Goal: Task Accomplishment & Management: Manage account settings

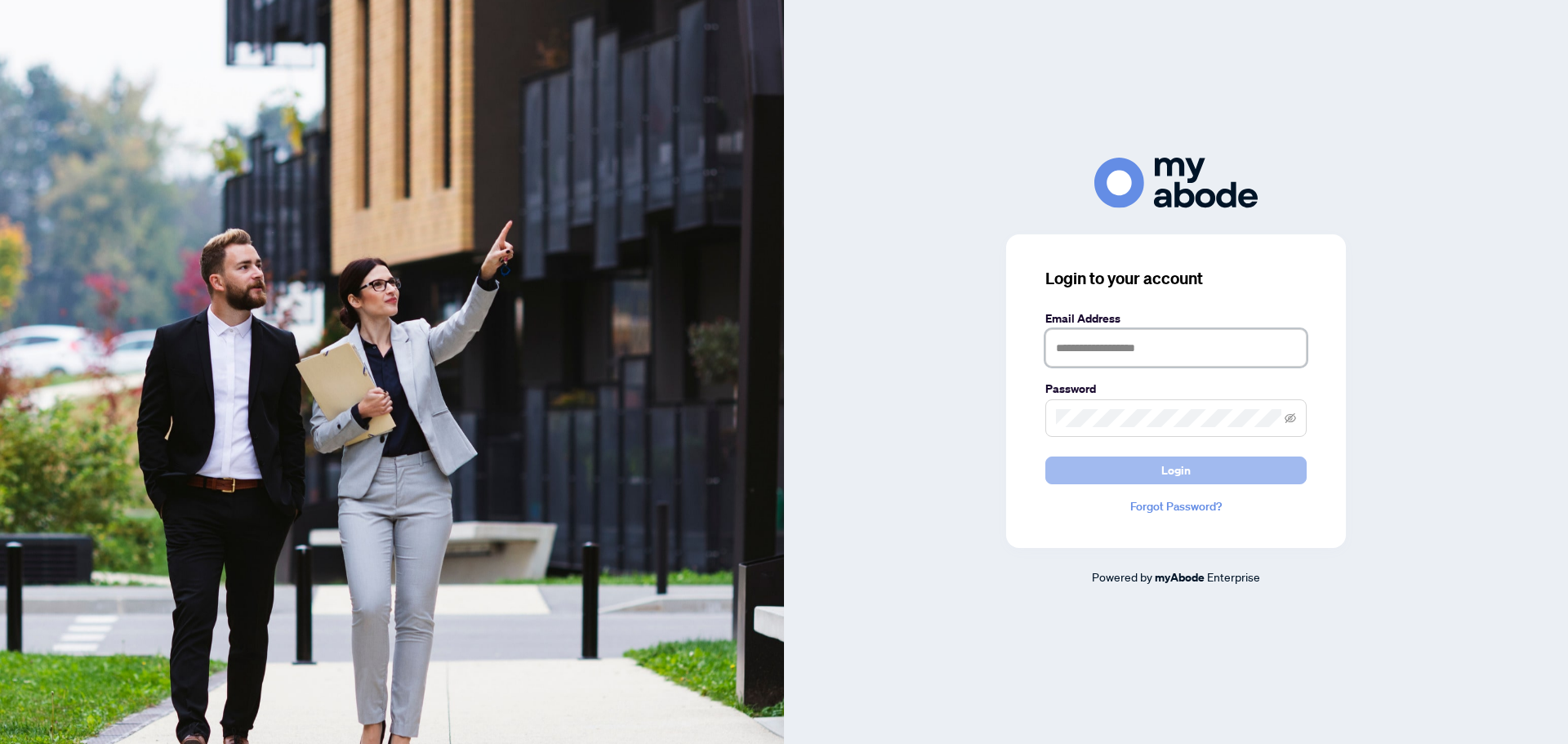
type input "**********"
click at [1164, 465] on span "Login" at bounding box center [1176, 470] width 30 height 26
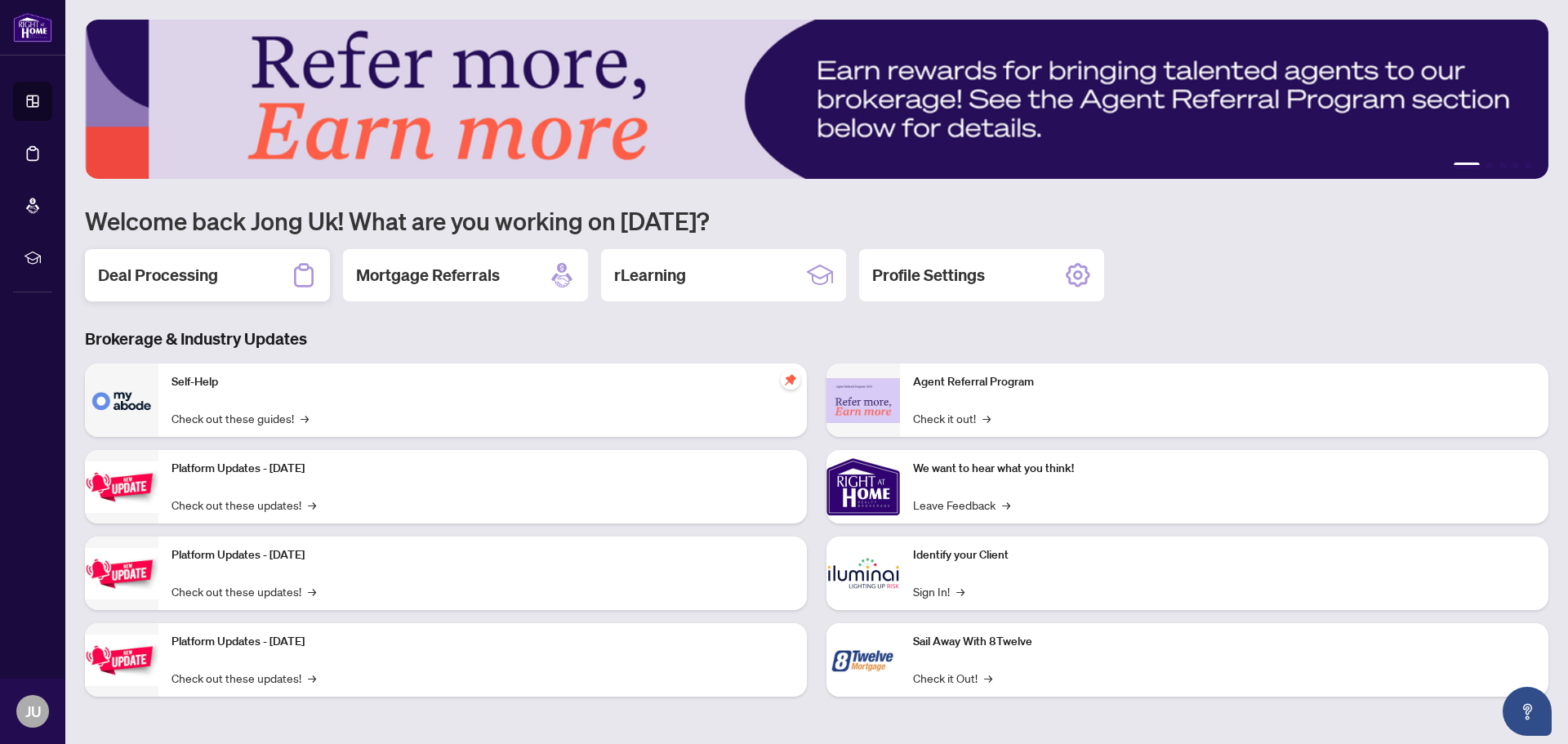
click at [183, 269] on h2 "Deal Processing" at bounding box center [157, 275] width 120 height 23
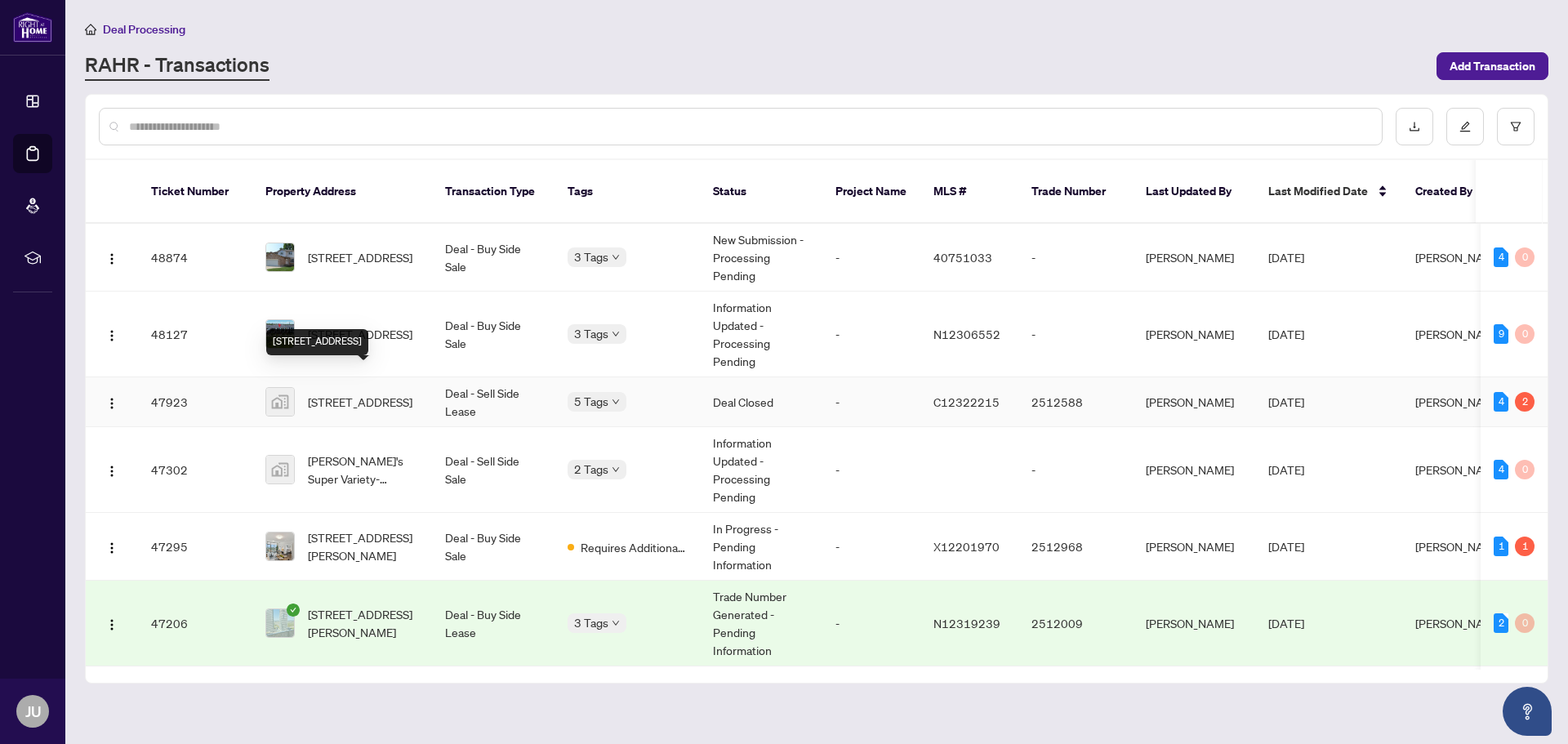
click at [379, 393] on span "[STREET_ADDRESS]" at bounding box center [360, 402] width 105 height 18
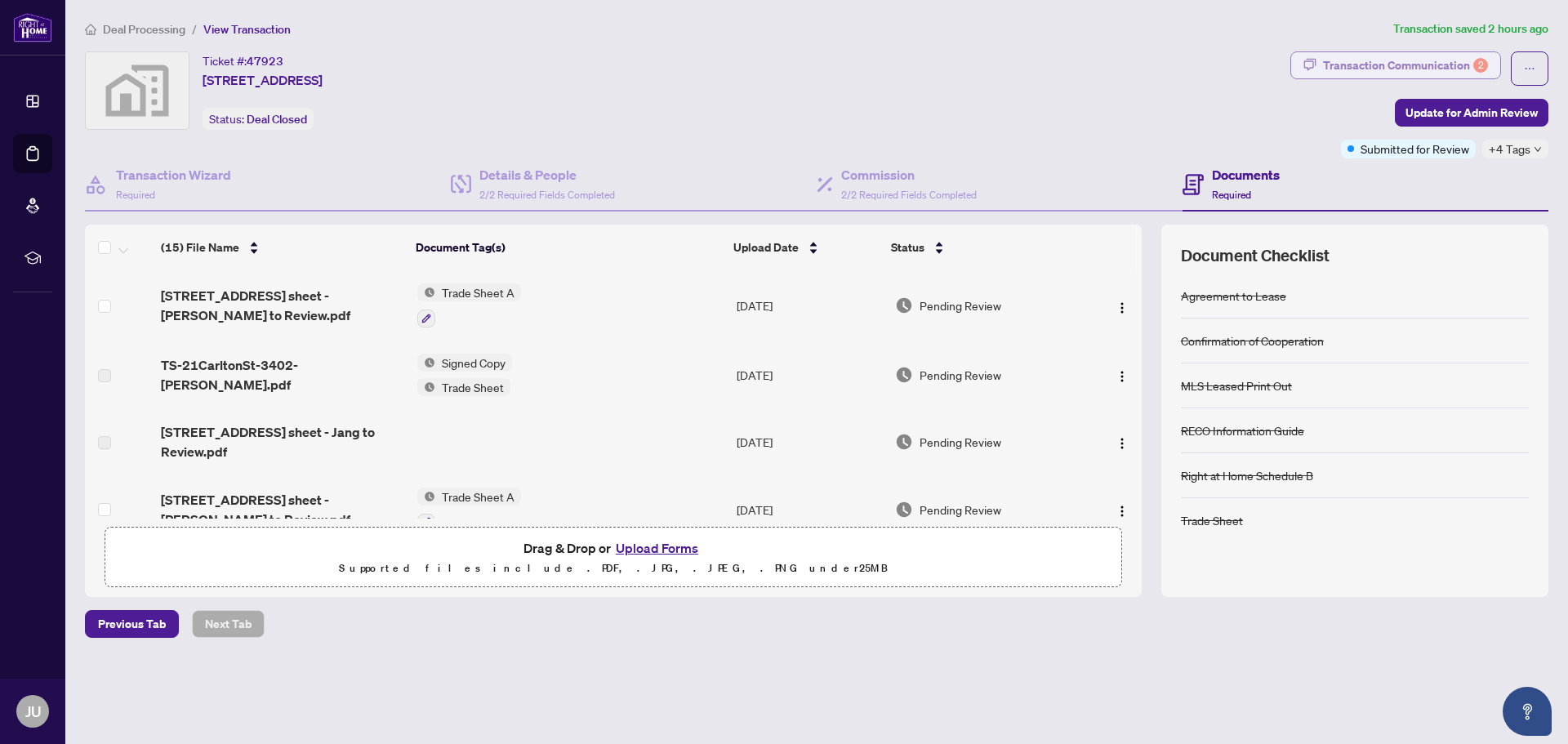
click at [1382, 64] on div "Transaction Communication 2" at bounding box center [1405, 65] width 165 height 26
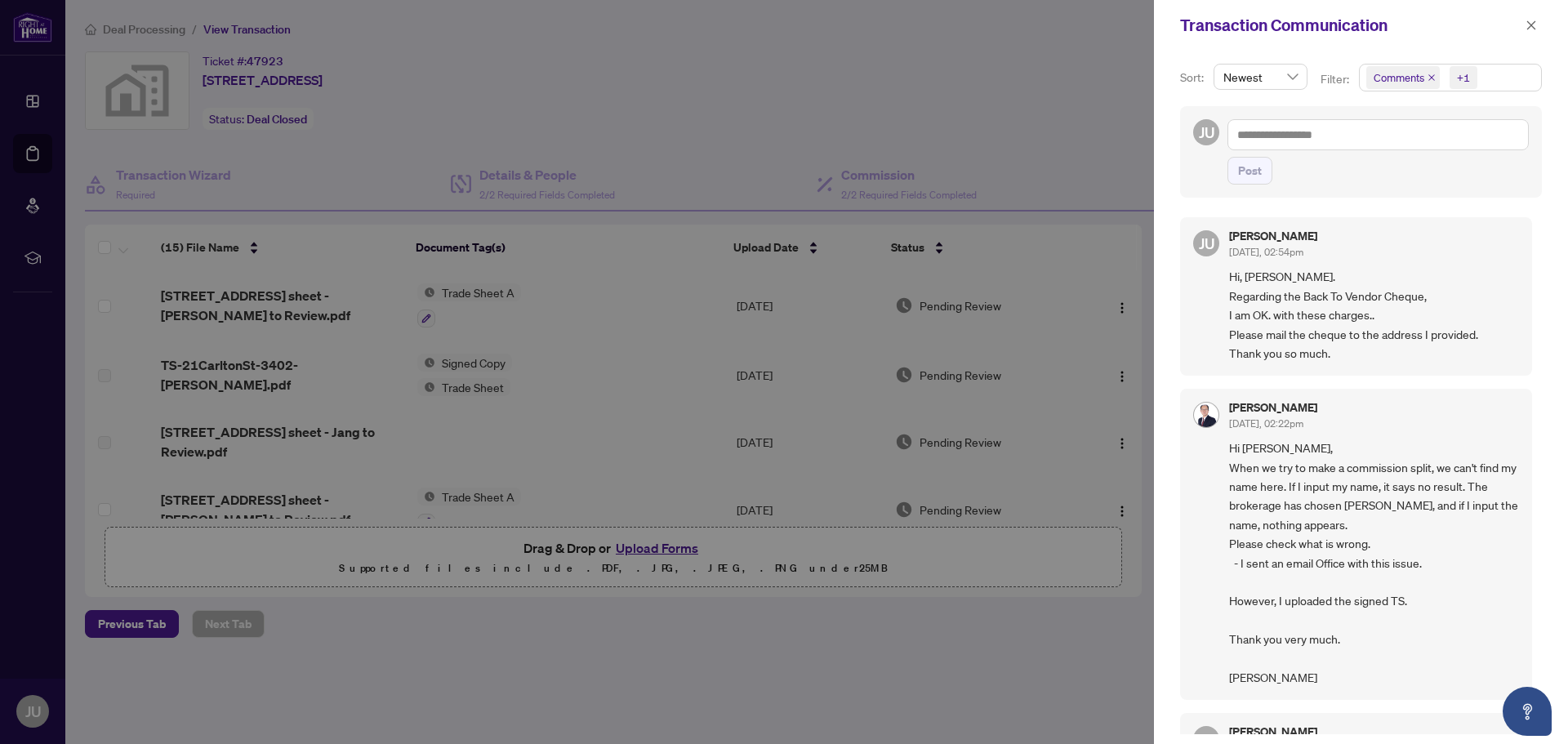
drag, startPoint x: 1138, startPoint y: 309, endPoint x: 1136, endPoint y: 347, distance: 38.1
click at [1136, 347] on div at bounding box center [784, 372] width 1568 height 744
drag, startPoint x: 1140, startPoint y: 324, endPoint x: 1140, endPoint y: 347, distance: 23.0
click at [1140, 346] on div at bounding box center [784, 372] width 1568 height 744
click at [1531, 28] on icon "close" at bounding box center [1530, 24] width 11 height 11
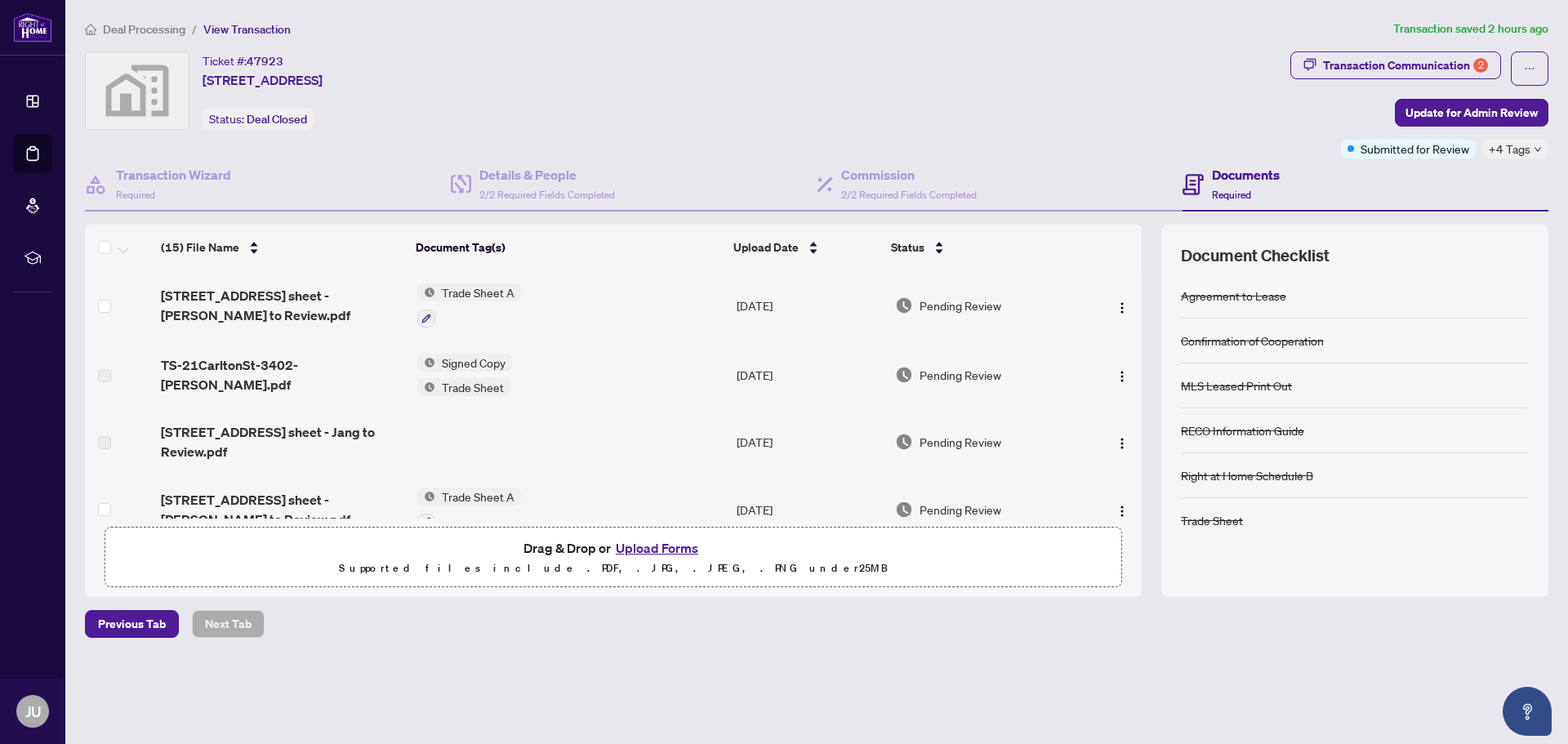
scroll to position [163, 0]
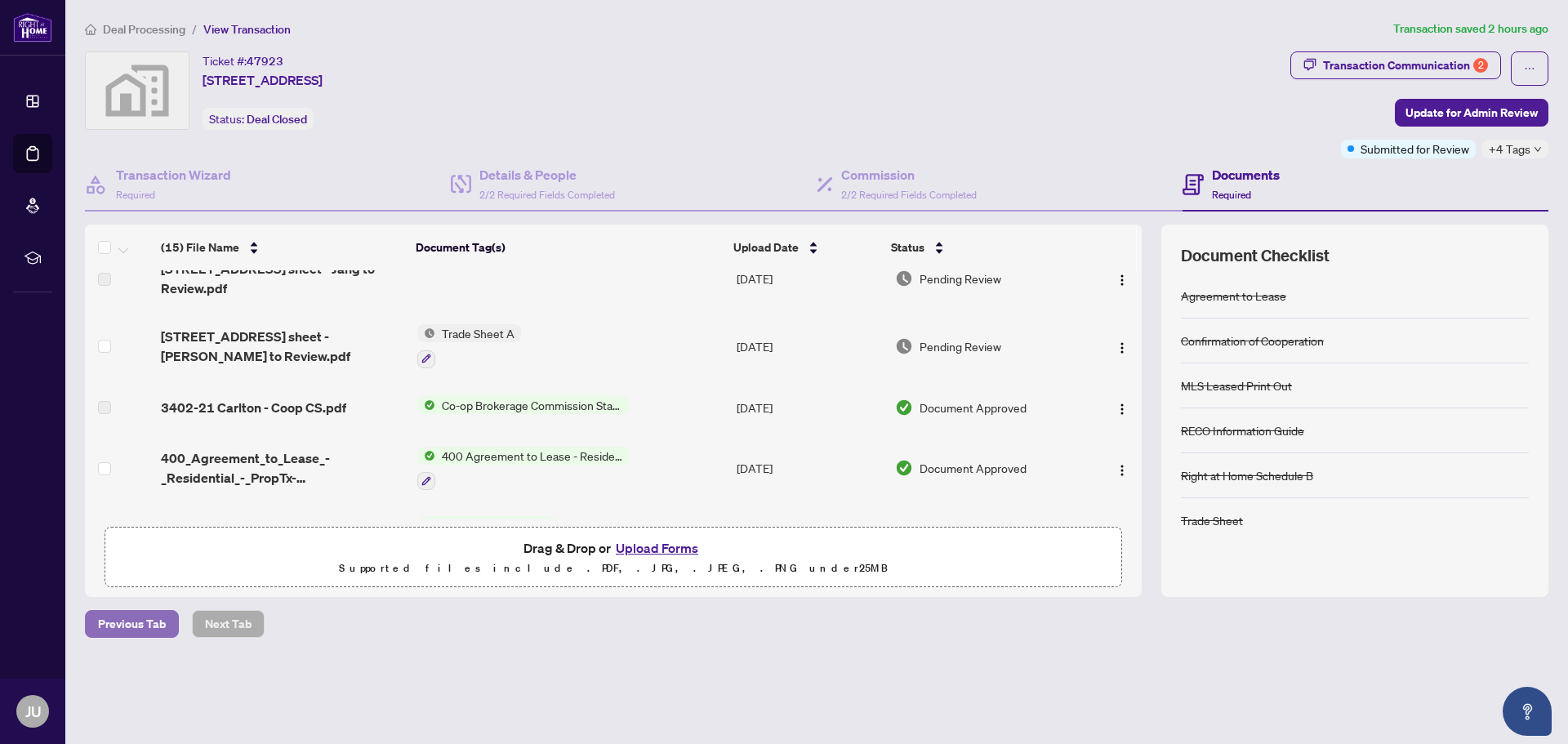
click at [174, 624] on button "Previous Tab" at bounding box center [132, 623] width 94 height 28
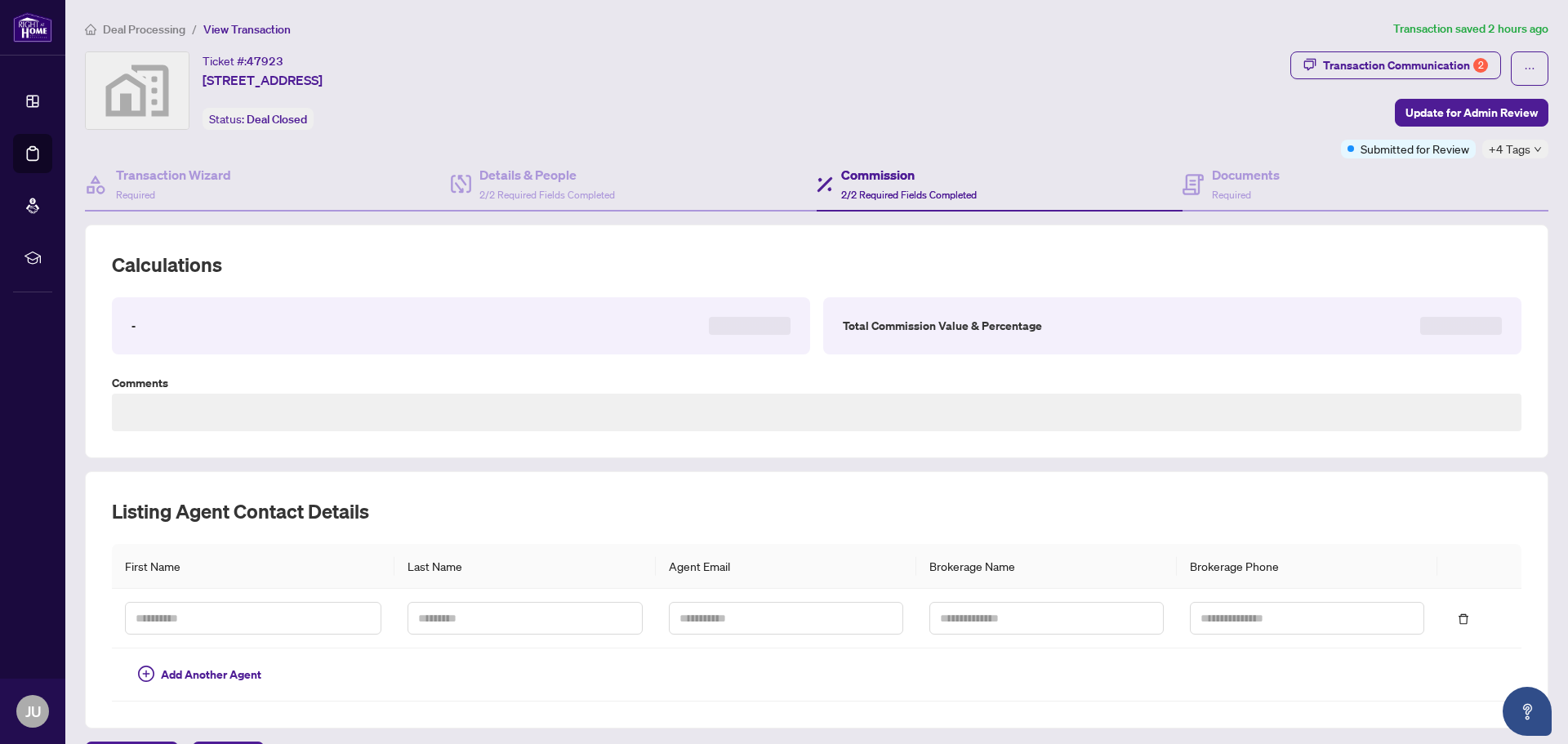
type textarea "**********"
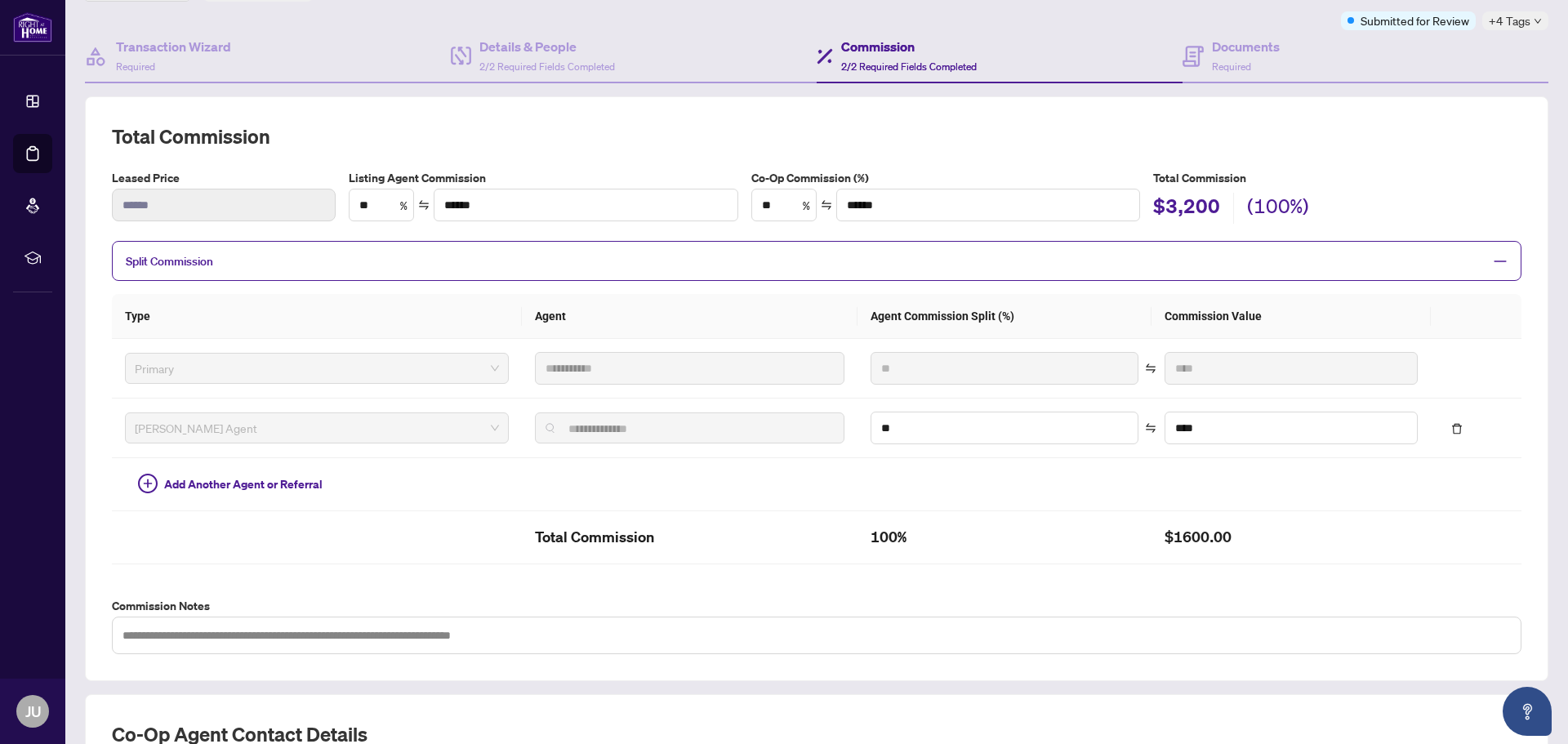
scroll to position [245, 0]
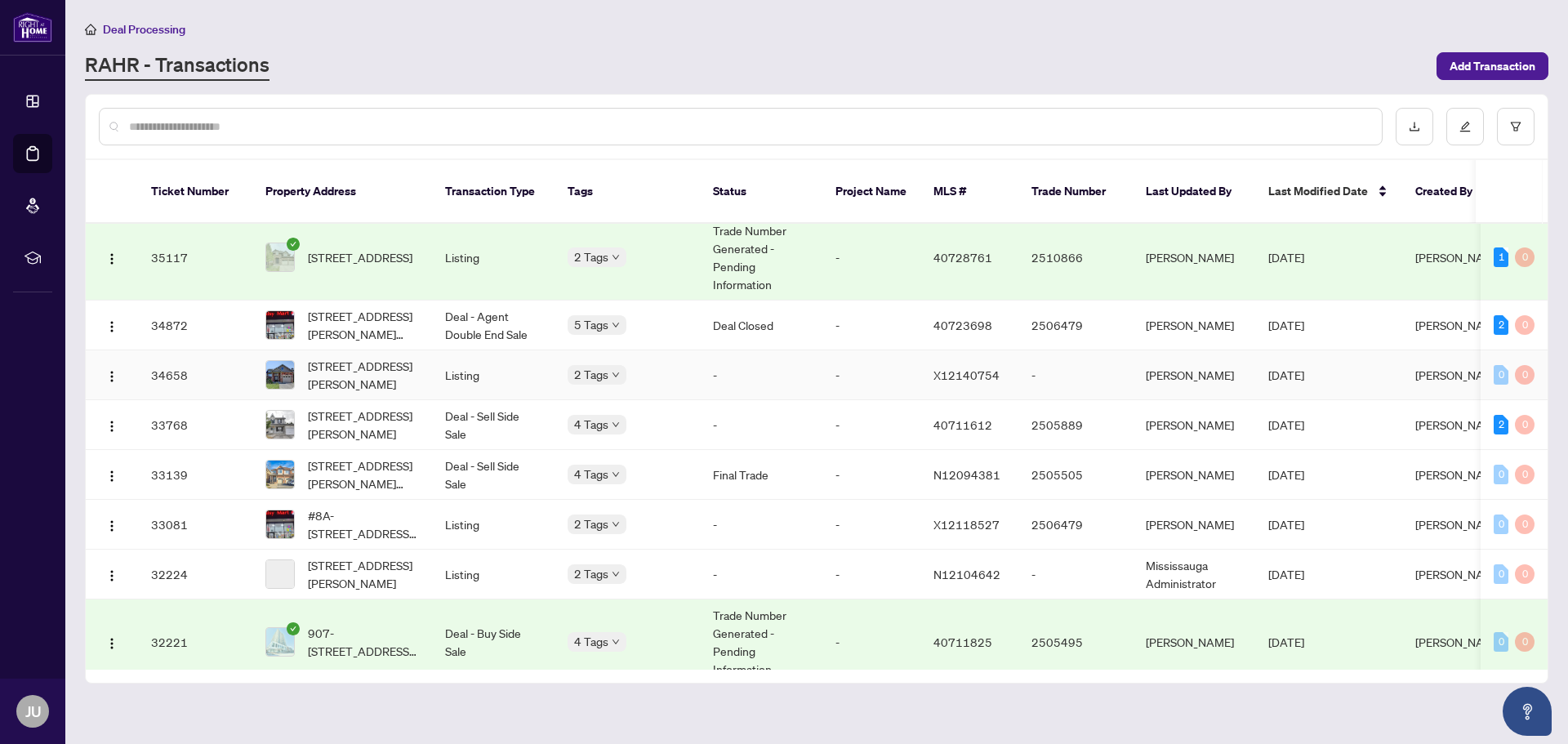
scroll to position [1938, 0]
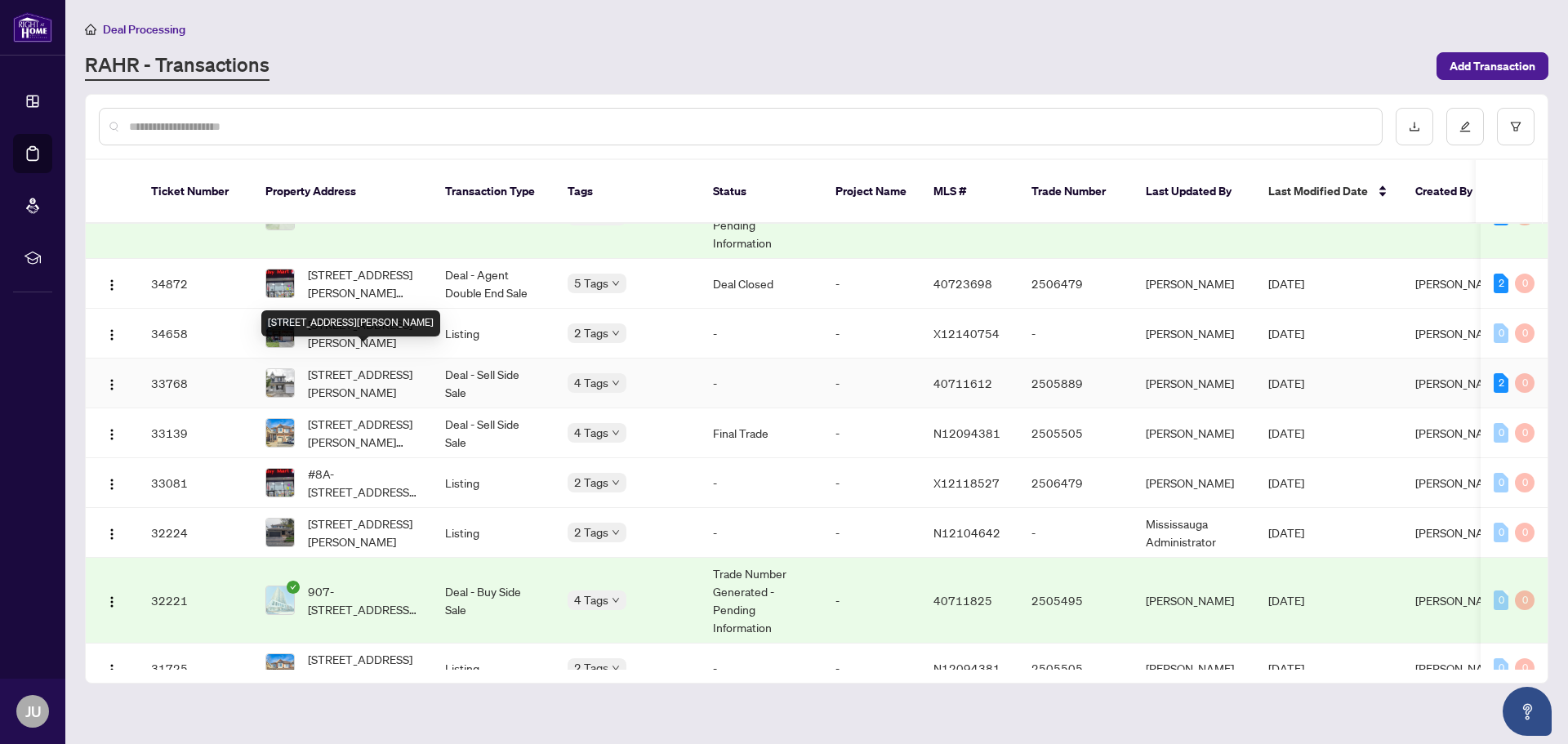
click at [371, 365] on span "[STREET_ADDRESS][PERSON_NAME]" at bounding box center [363, 382] width 111 height 36
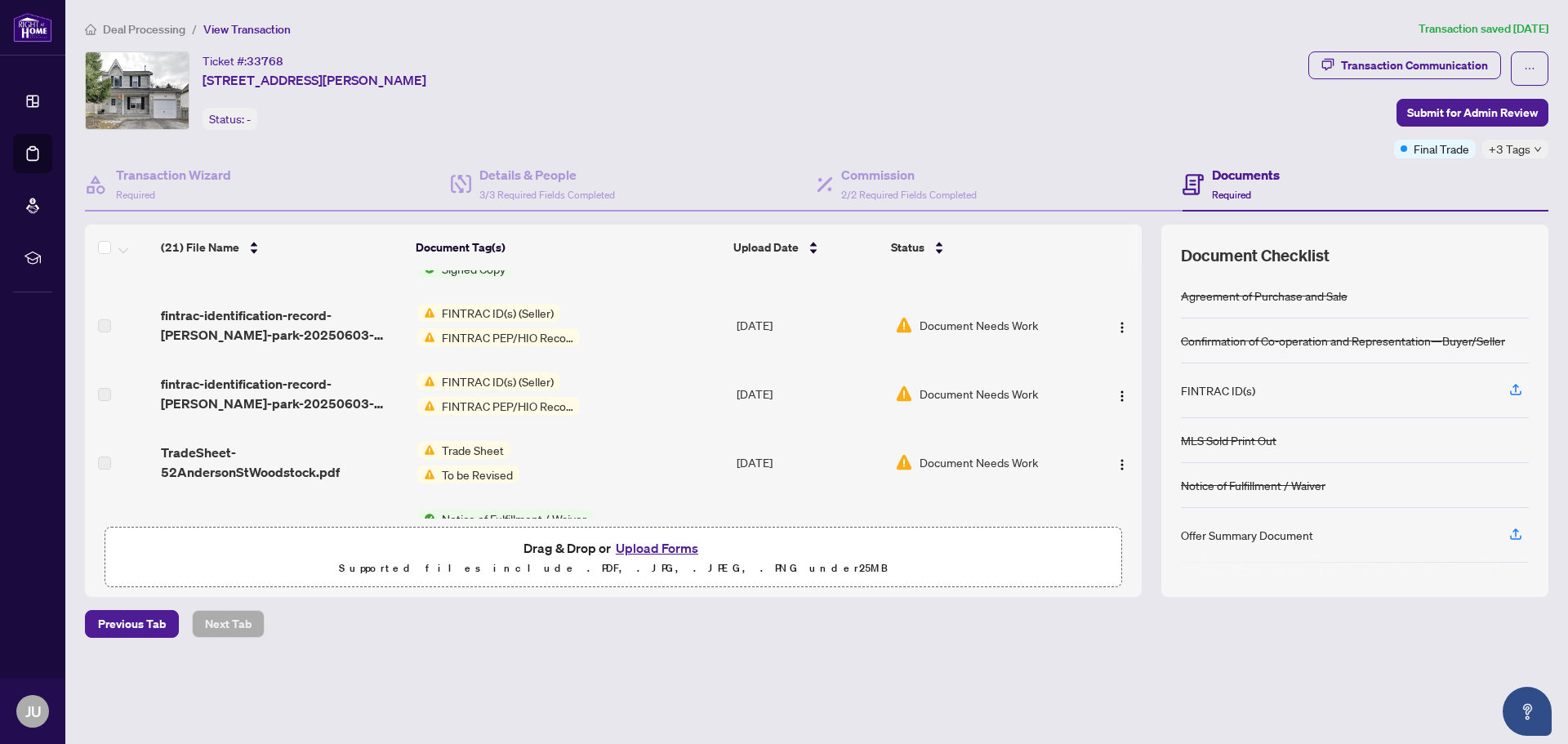
scroll to position [327, 0]
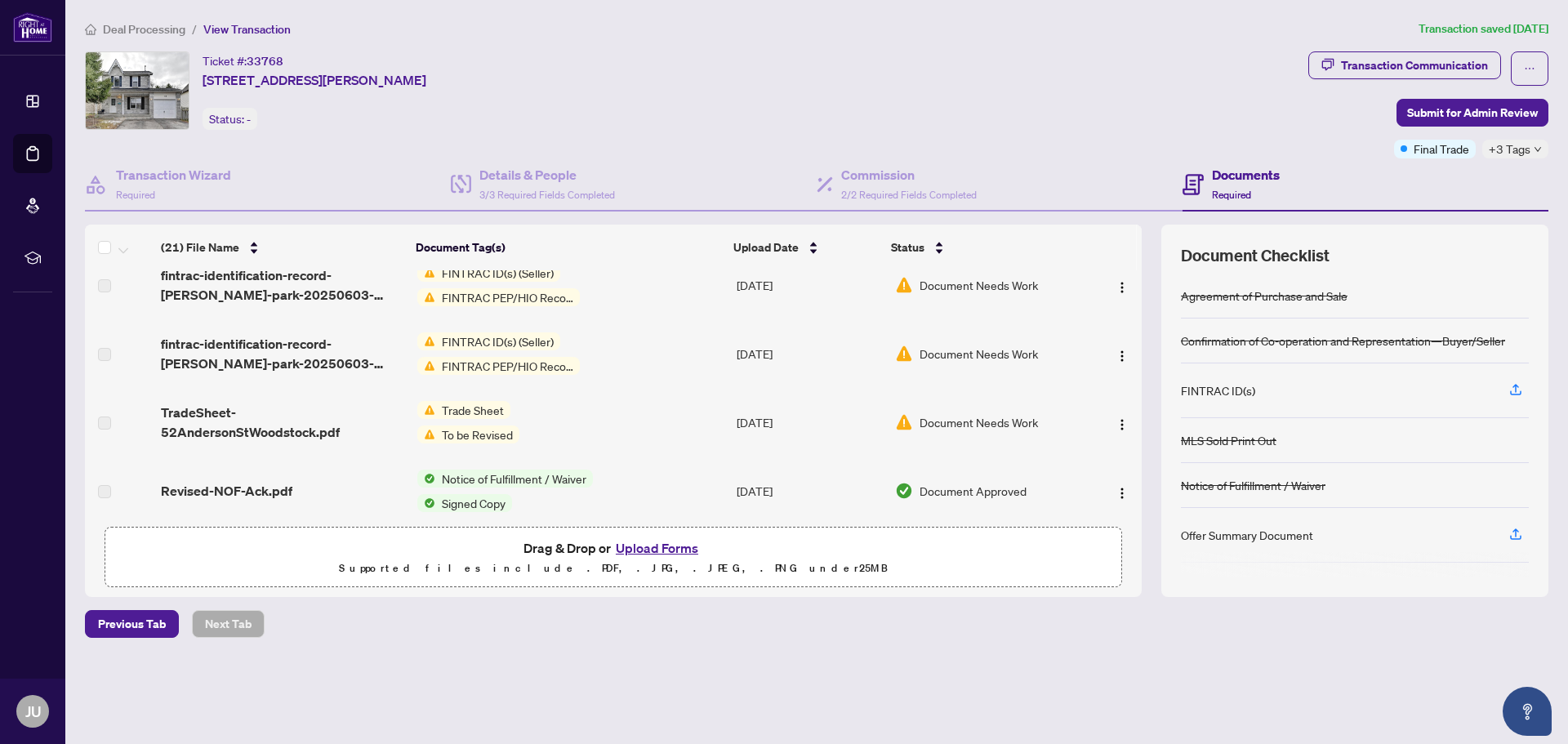
click at [482, 401] on span "Trade Sheet" at bounding box center [473, 410] width 75 height 18
click at [457, 502] on span "To be Revised" at bounding box center [439, 499] width 84 height 18
click at [448, 478] on span "Trade Sheet" at bounding box center [435, 476] width 75 height 18
click at [682, 388] on td "Trade Sheet To be Revised" at bounding box center [570, 422] width 320 height 69
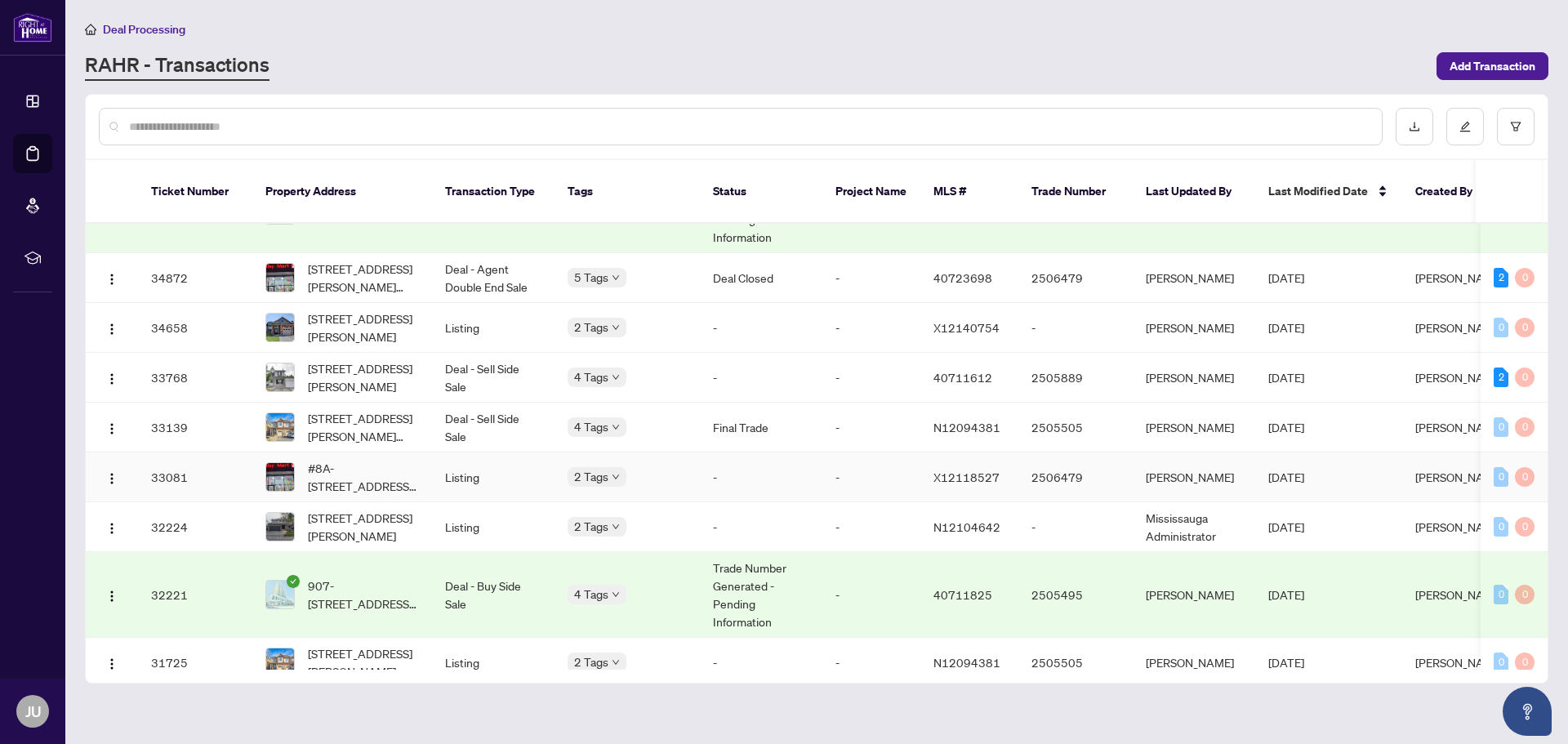
scroll to position [1889, 0]
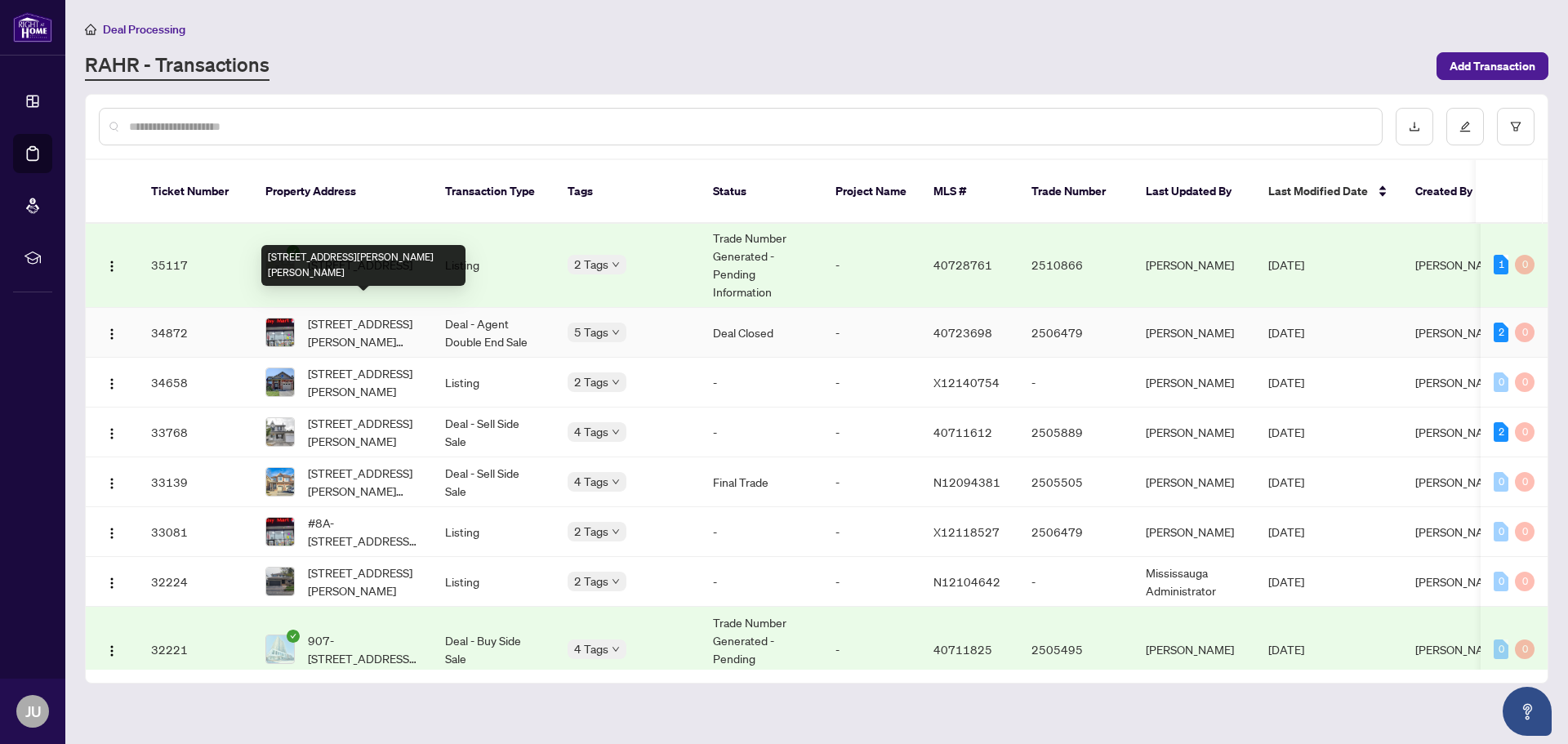
click at [354, 314] on span "[STREET_ADDRESS][PERSON_NAME][PERSON_NAME]" at bounding box center [363, 332] width 111 height 36
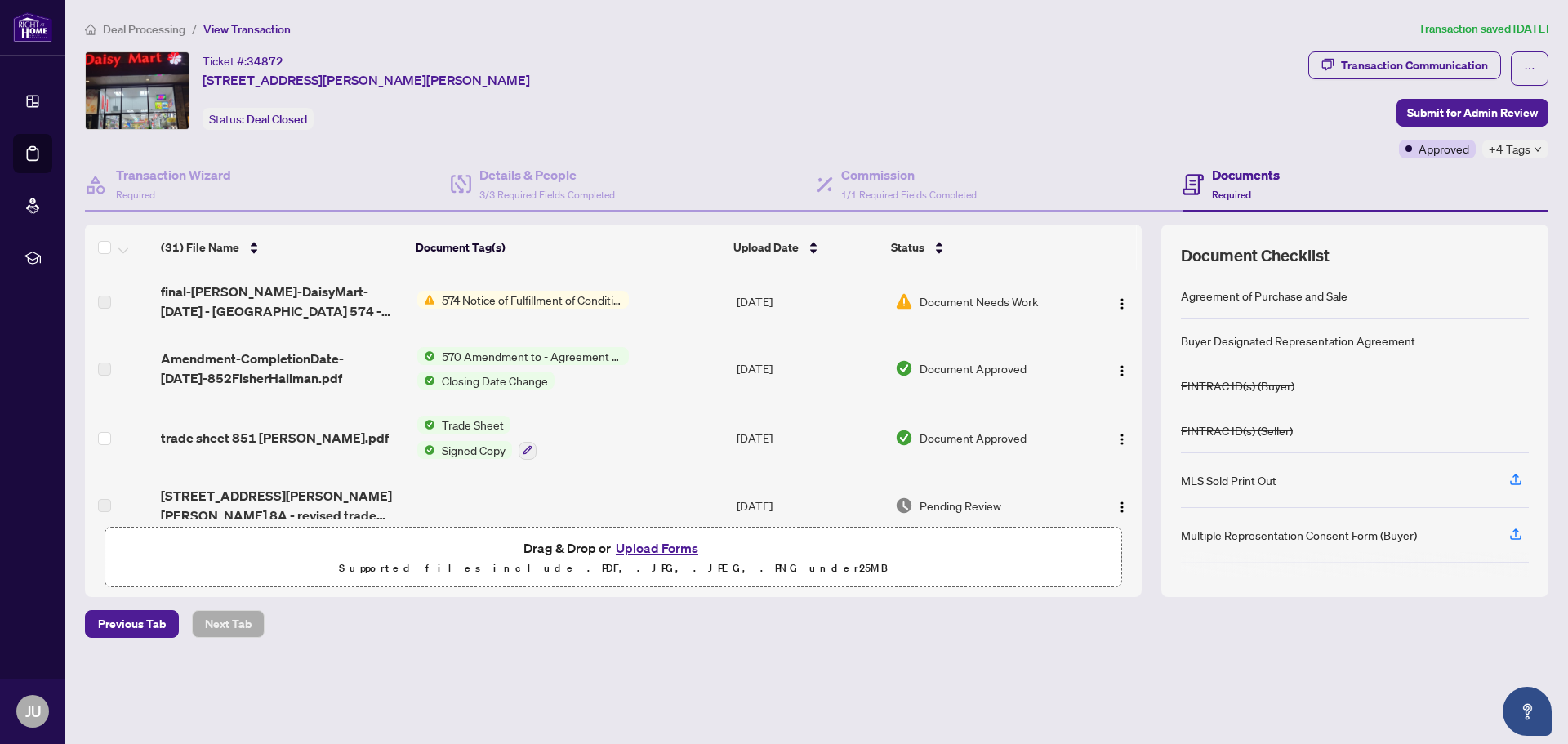
scroll to position [653, 0]
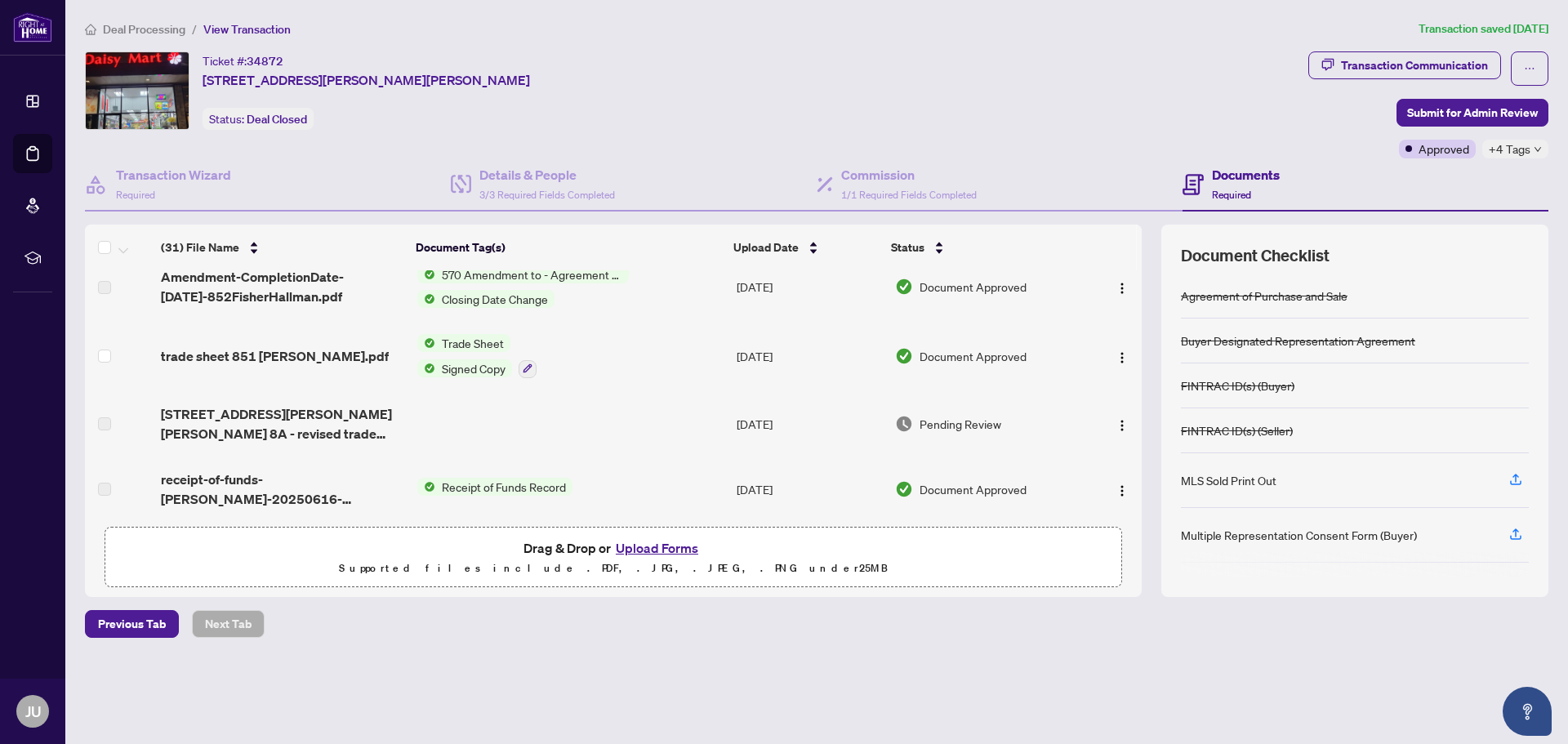
click at [494, 344] on span "Trade Sheet" at bounding box center [473, 342] width 75 height 18
click at [452, 425] on span "Trade Sheet" at bounding box center [441, 423] width 75 height 18
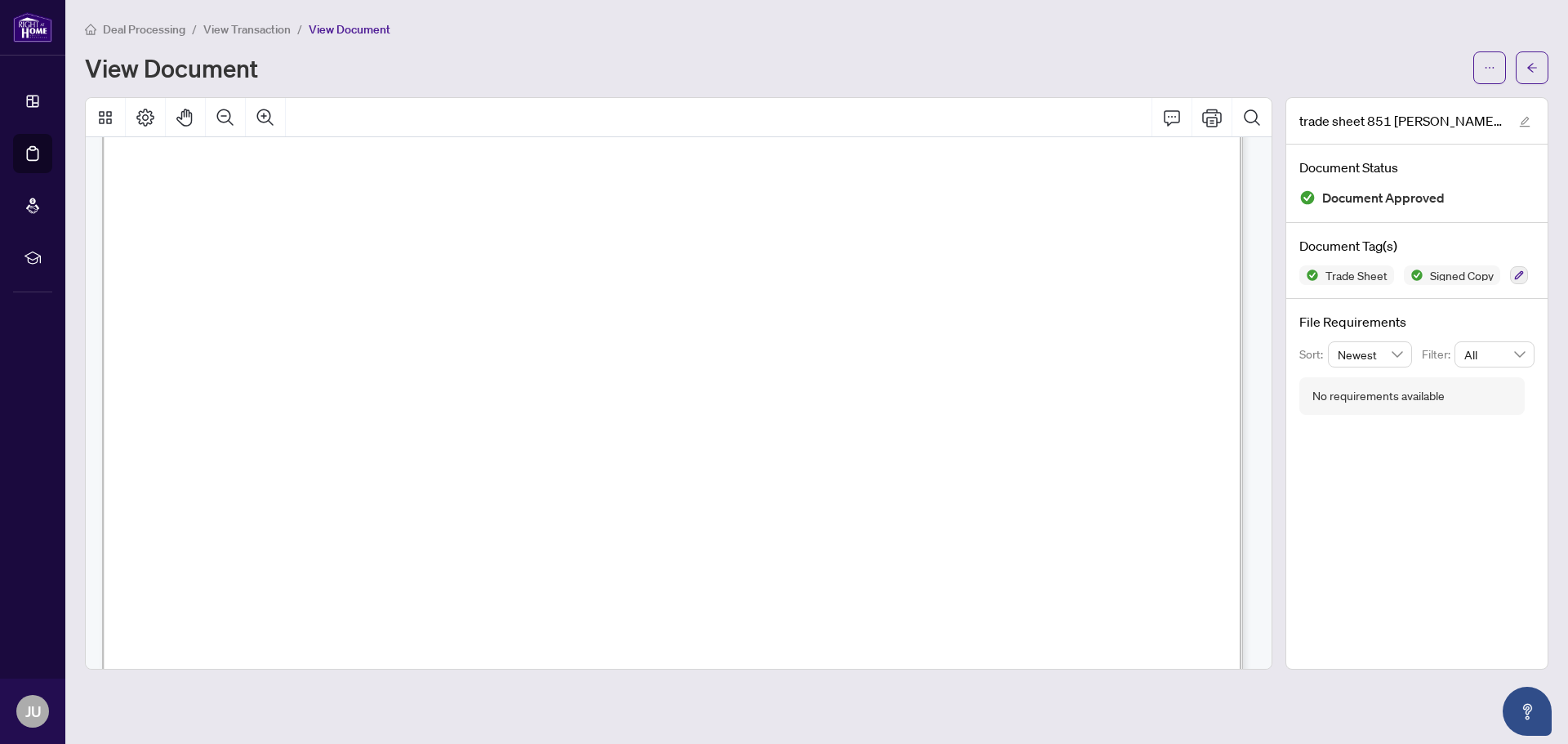
scroll to position [327, 0]
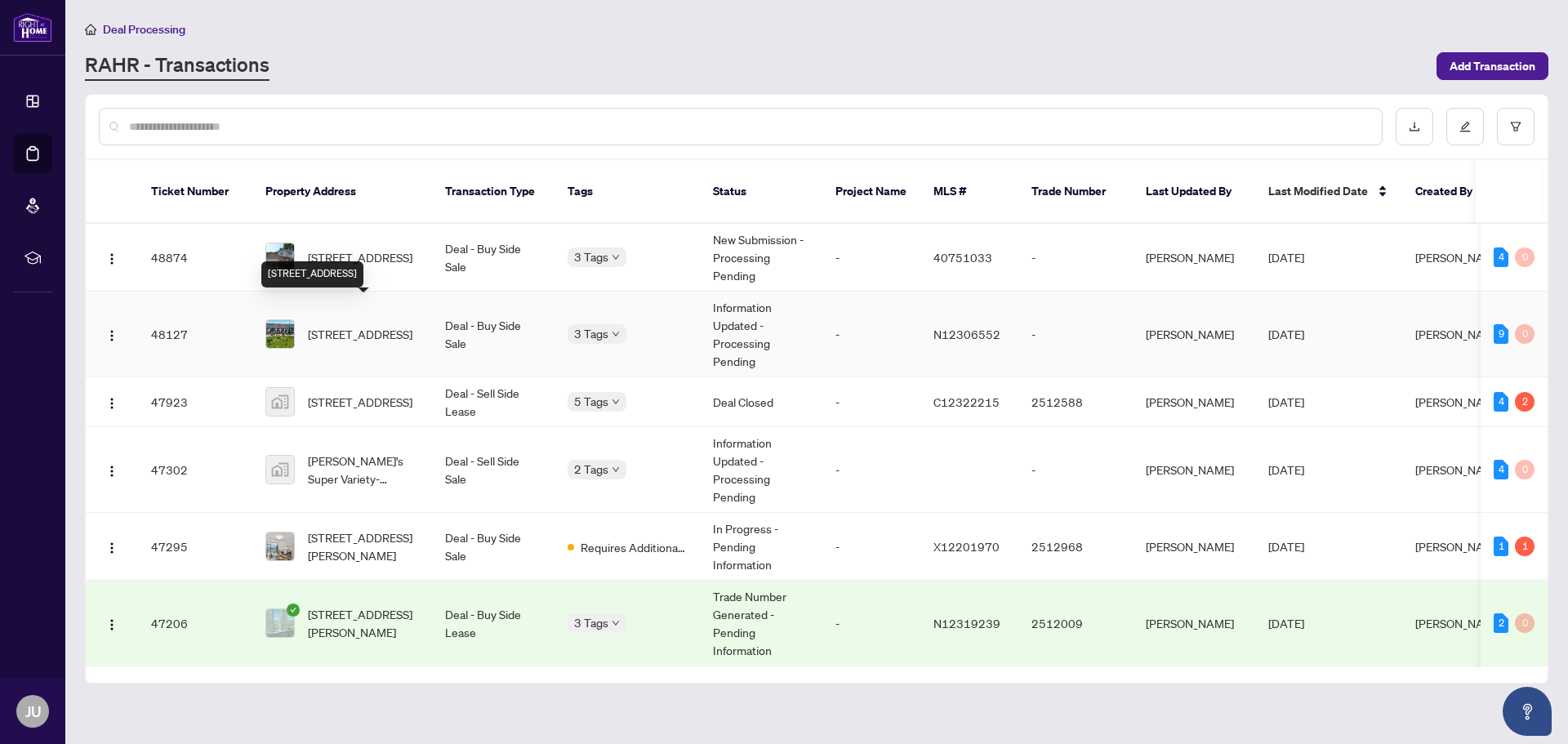
click at [337, 325] on span "[STREET_ADDRESS]" at bounding box center [360, 334] width 105 height 18
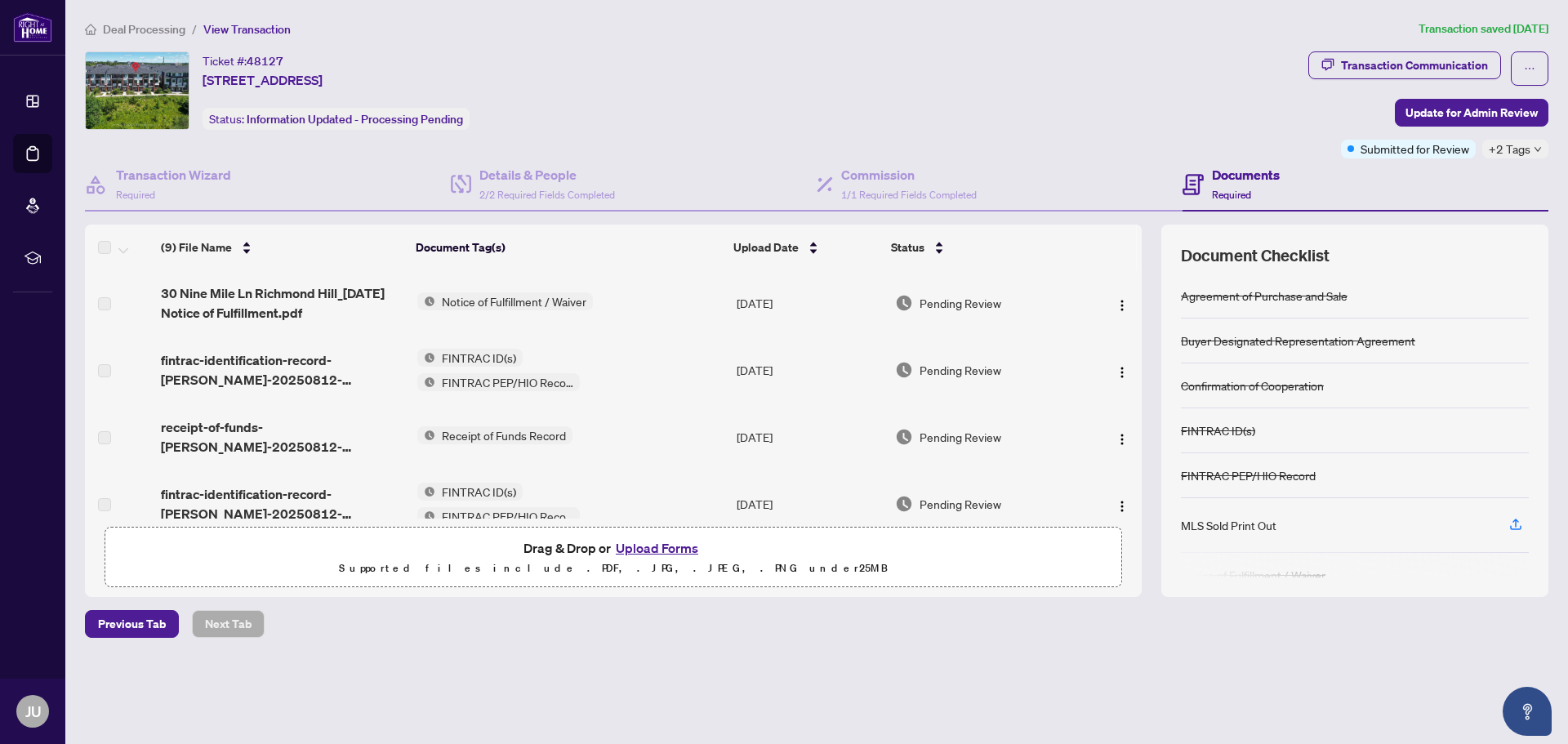
click at [1567, 164] on main "Deal Processing / View Transaction Transaction saved [DATE] Ticket #: 48127 [ST…" at bounding box center [817, 372] width 1502 height 744
click at [1567, 166] on main "Deal Processing / View Transaction Transaction saved [DATE] Ticket #: 48127 [ST…" at bounding box center [817, 372] width 1502 height 744
click at [1567, 176] on main "Deal Processing / View Transaction Transaction saved [DATE] Ticket #: 48127 [ST…" at bounding box center [817, 372] width 1502 height 744
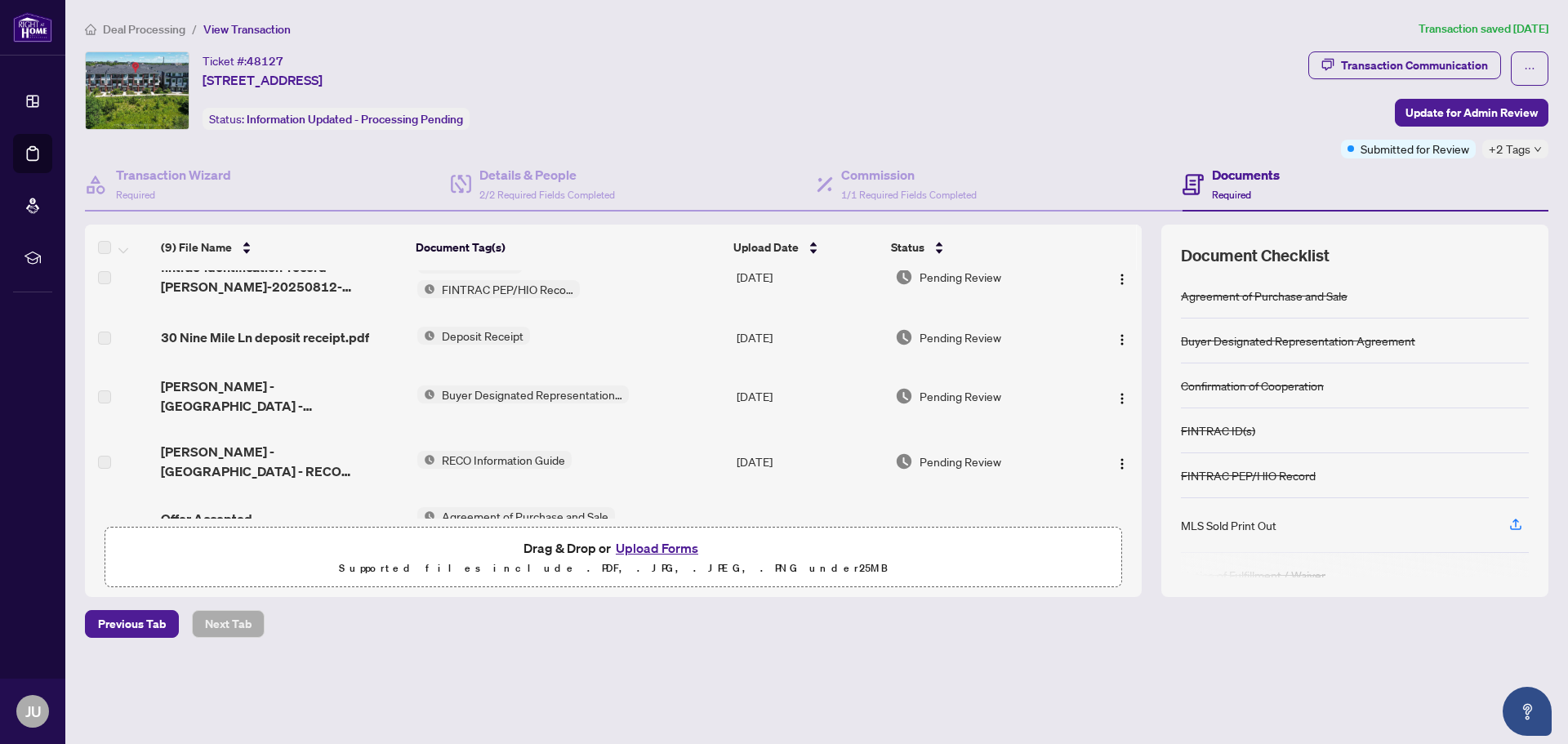
scroll to position [327, 0]
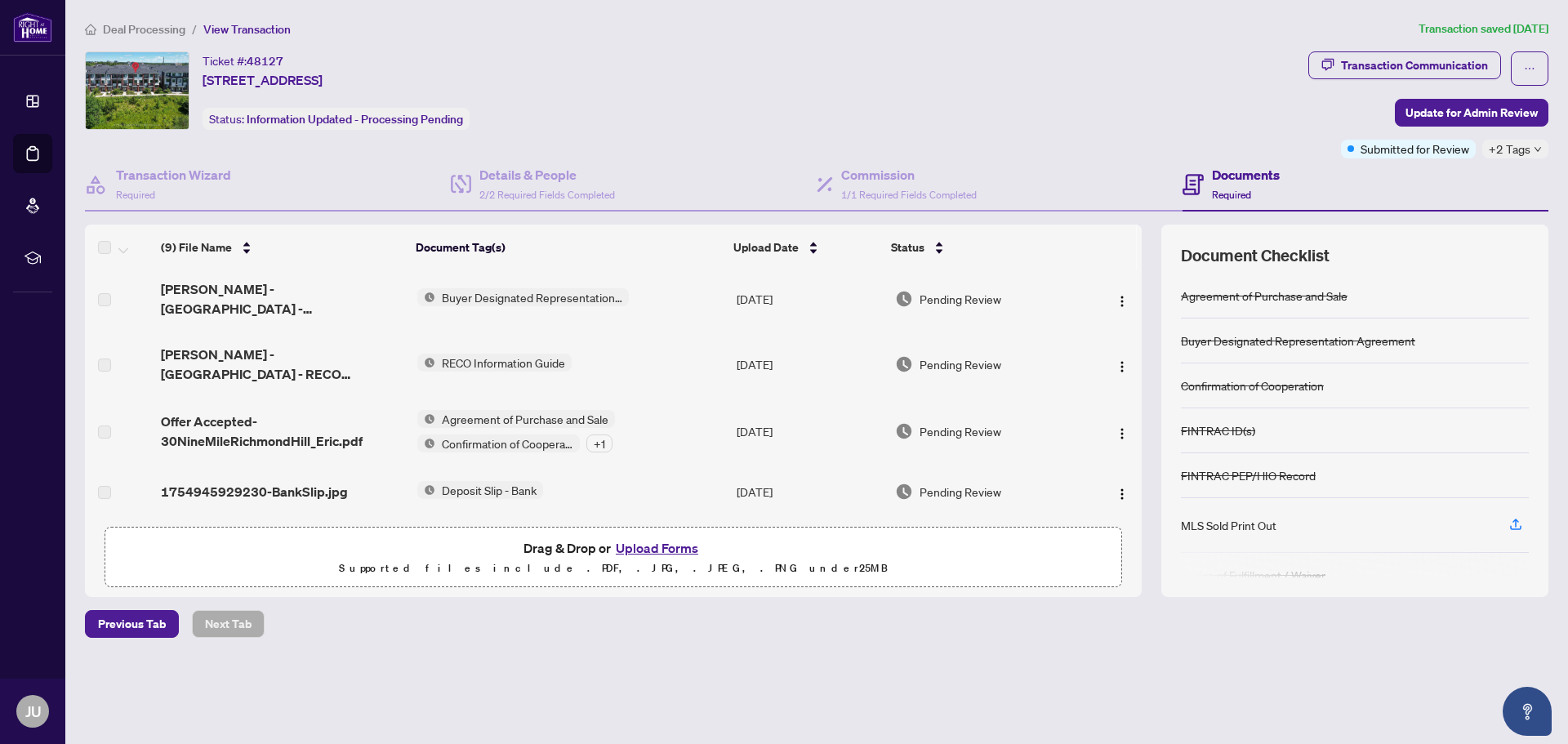
click at [531, 415] on span "Agreement of Purchase and Sale" at bounding box center [525, 418] width 180 height 18
drag, startPoint x: 674, startPoint y: 355, endPoint x: 671, endPoint y: 375, distance: 20.2
click at [674, 355] on td "RECO Information Guide" at bounding box center [570, 364] width 320 height 65
click at [561, 410] on span "Agreement of Purchase and Sale" at bounding box center [525, 418] width 180 height 18
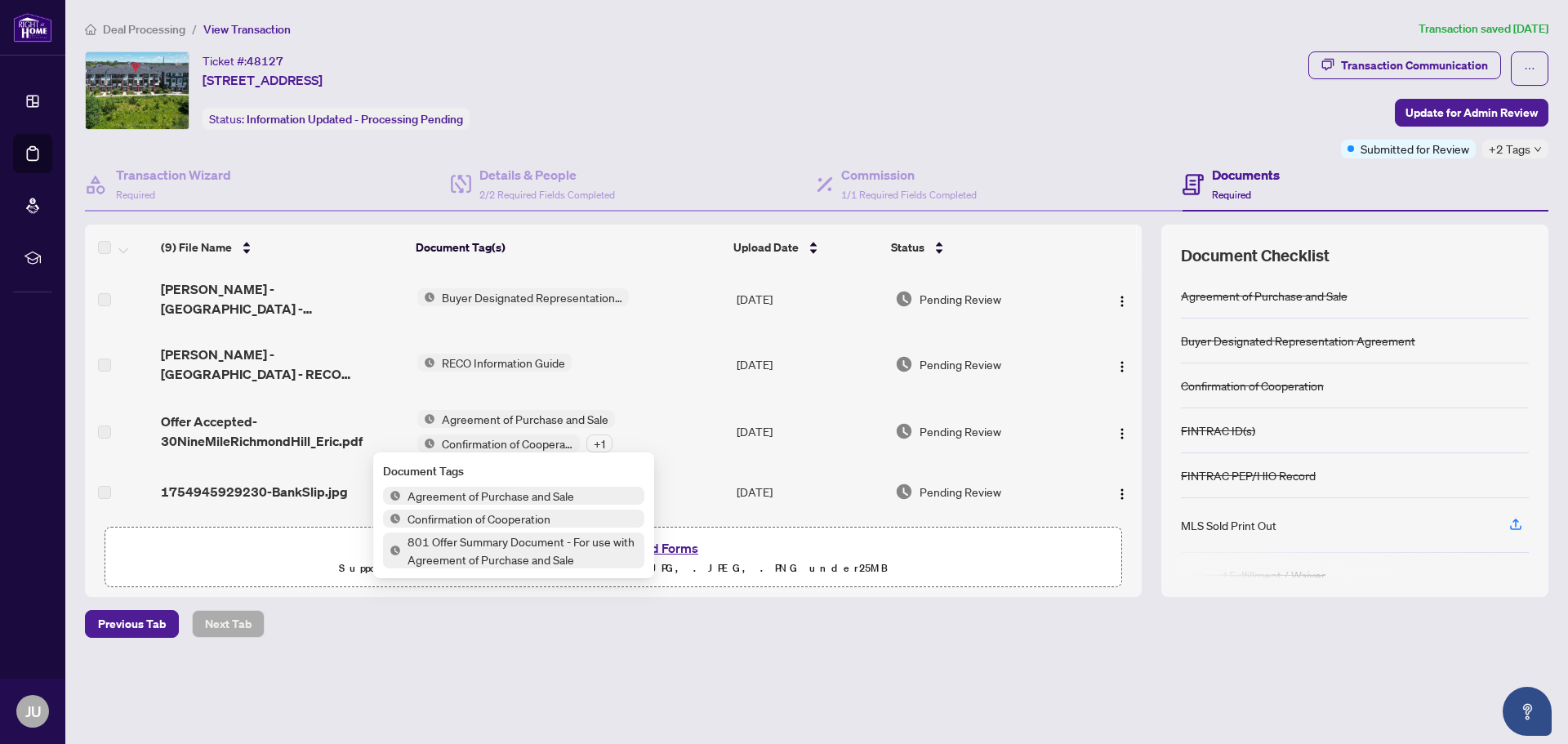
click at [542, 495] on span "Agreement of Purchase and Sale" at bounding box center [491, 495] width 180 height 18
click at [459, 494] on span "Agreement of Purchase and Sale" at bounding box center [491, 495] width 180 height 18
click at [535, 495] on span "Agreement of Purchase and Sale" at bounding box center [491, 495] width 180 height 18
